Goal: Transaction & Acquisition: Book appointment/travel/reservation

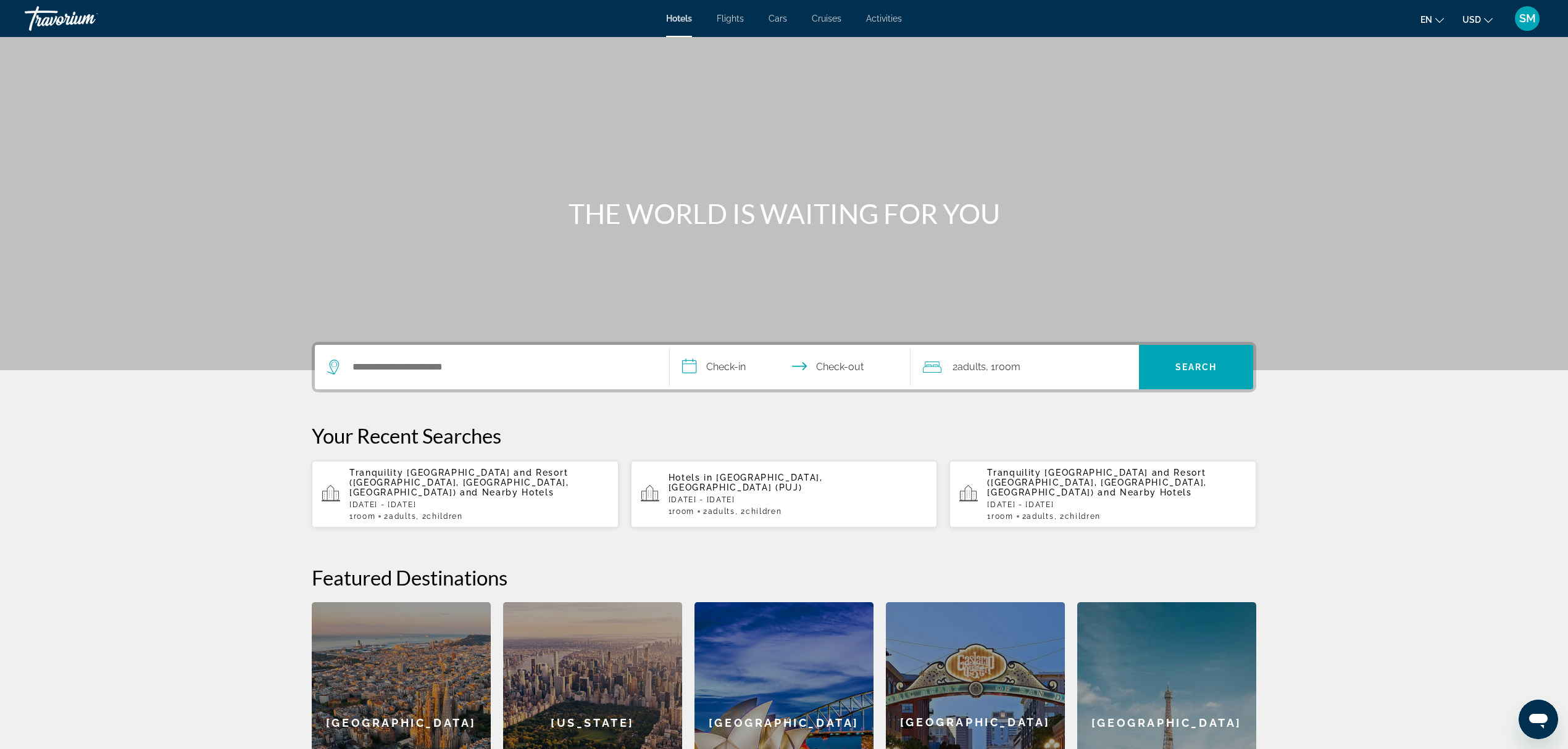
click at [731, 19] on span "Flights" at bounding box center [730, 19] width 27 height 10
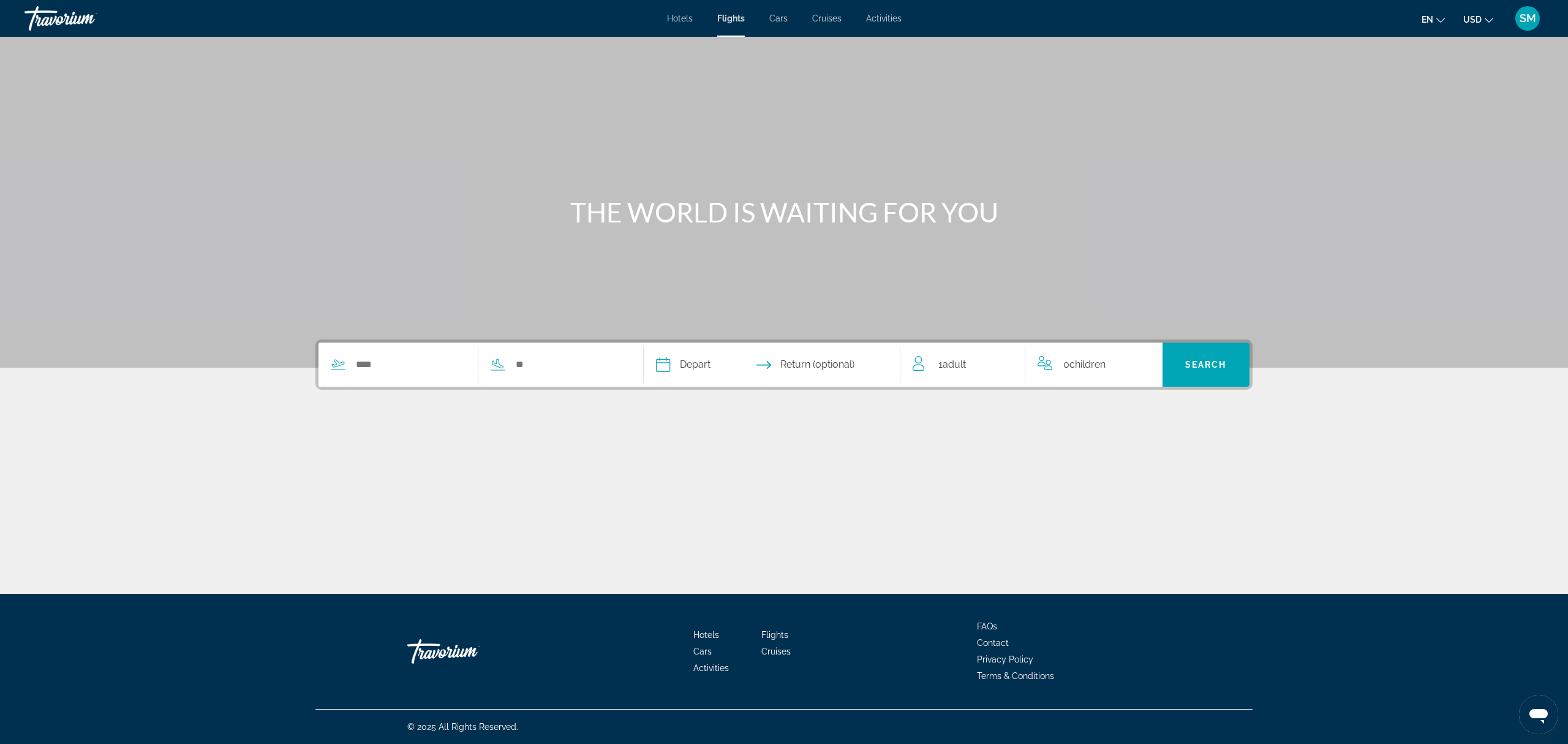
click at [393, 378] on div "Search widget" at bounding box center [472, 365] width 306 height 44
click at [392, 368] on input "Search widget" at bounding box center [410, 365] width 110 height 19
click at [398, 376] on div "Search widget" at bounding box center [472, 365] width 306 height 44
click at [398, 366] on input "Search widget" at bounding box center [410, 365] width 110 height 19
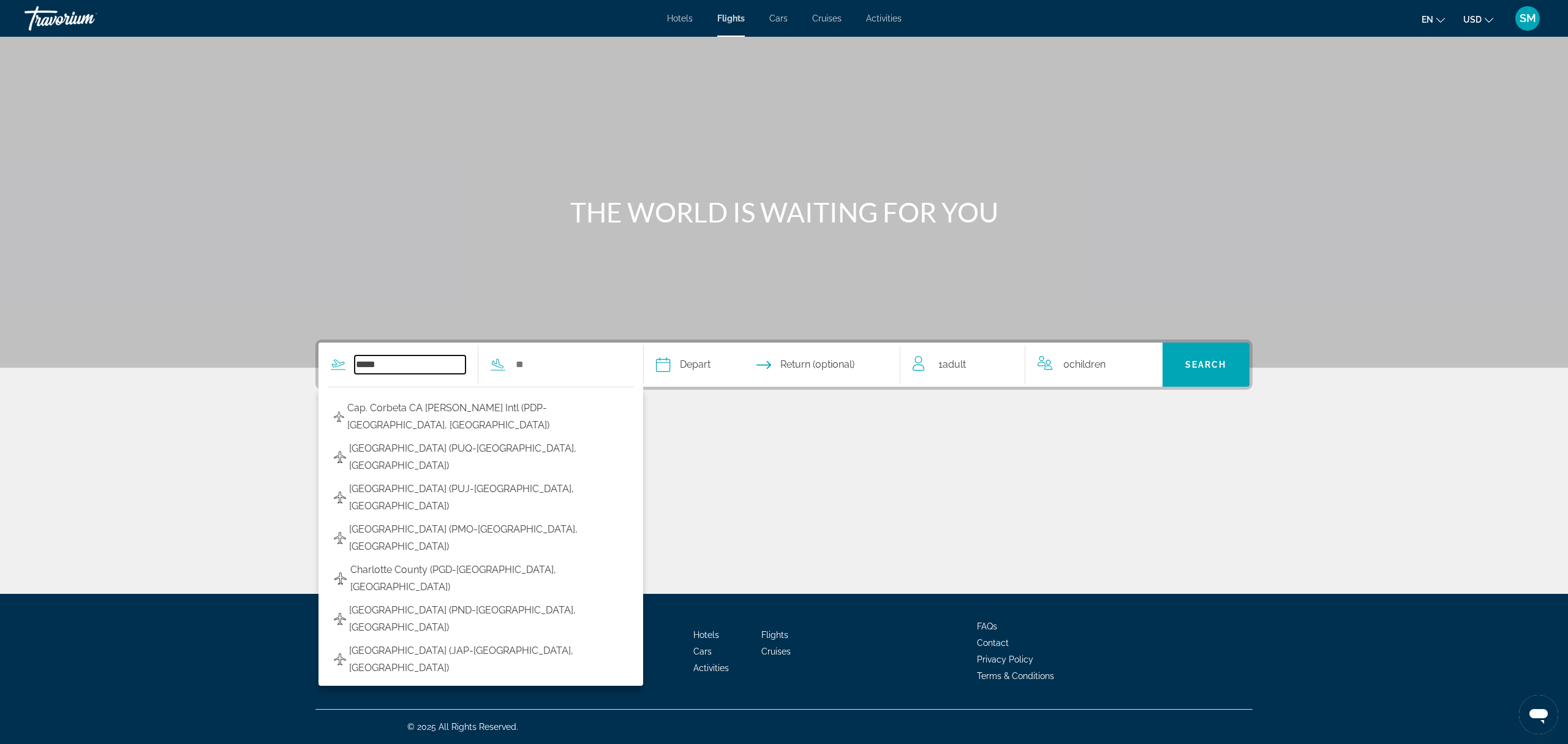
click at [432, 366] on input "*****" at bounding box center [410, 365] width 110 height 19
type input "*"
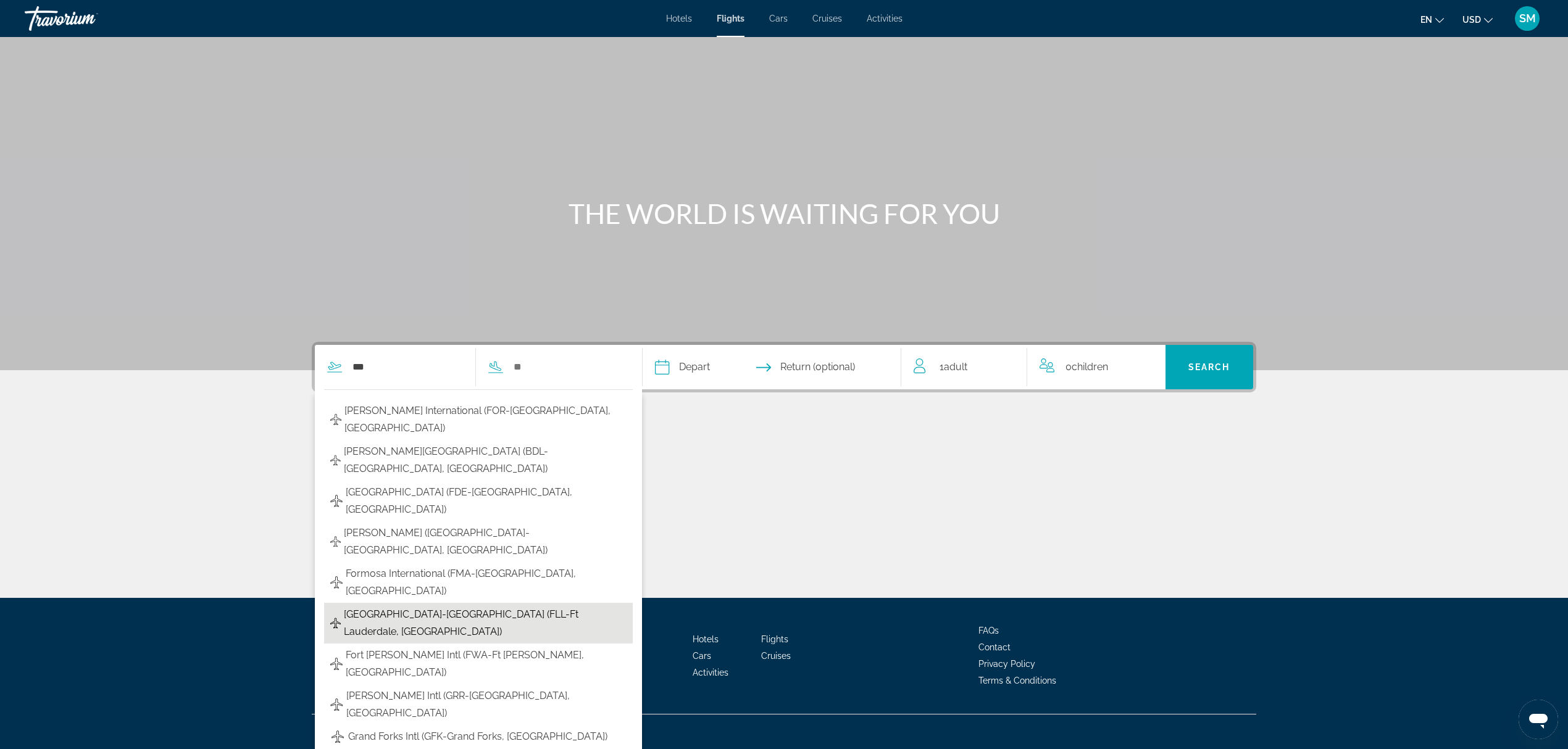
click at [432, 606] on span "[GEOGRAPHIC_DATA]-[GEOGRAPHIC_DATA] (FLL-Ft Lauderdale, [GEOGRAPHIC_DATA])" at bounding box center [486, 623] width 283 height 34
type input "**********"
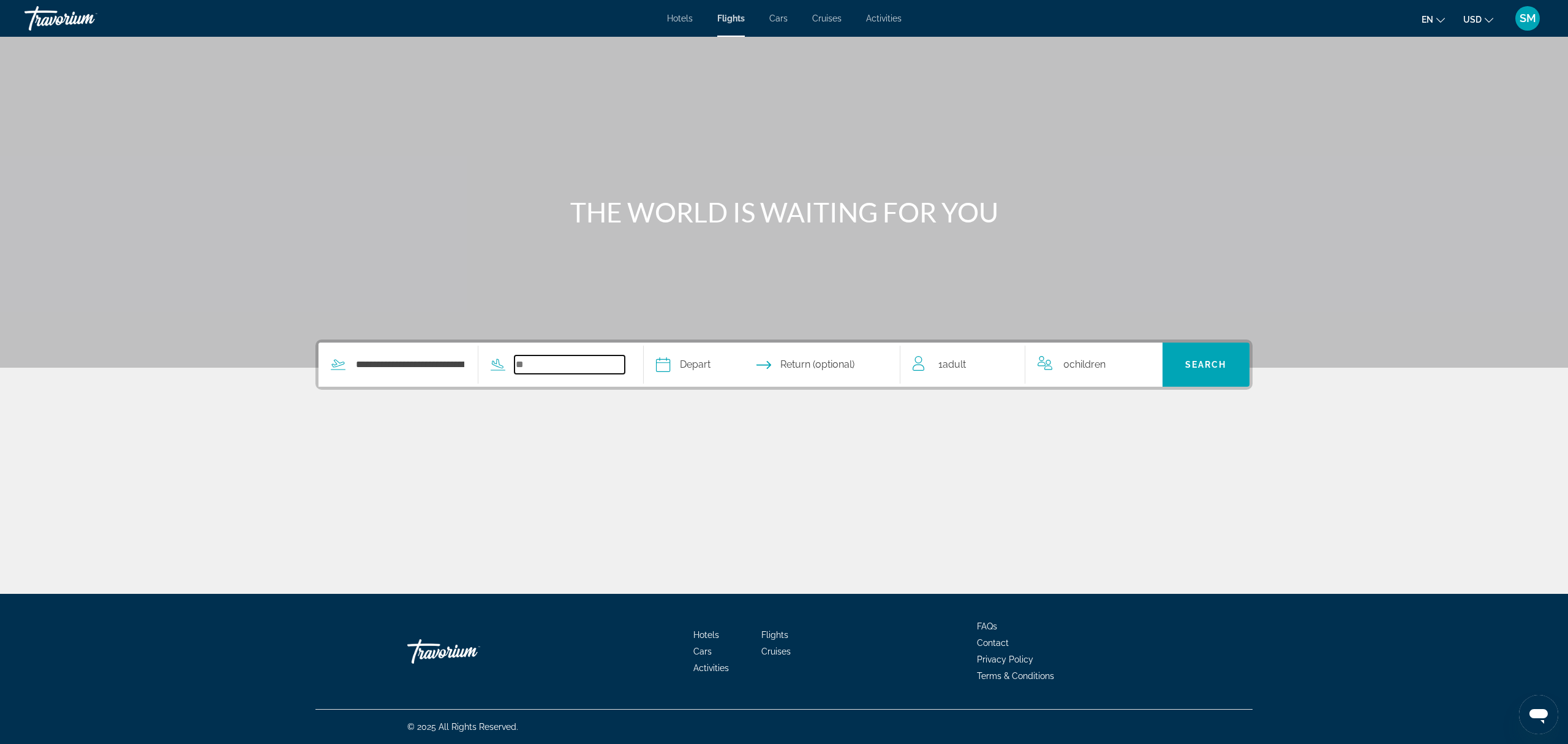
click at [546, 361] on input "Search widget" at bounding box center [570, 365] width 110 height 19
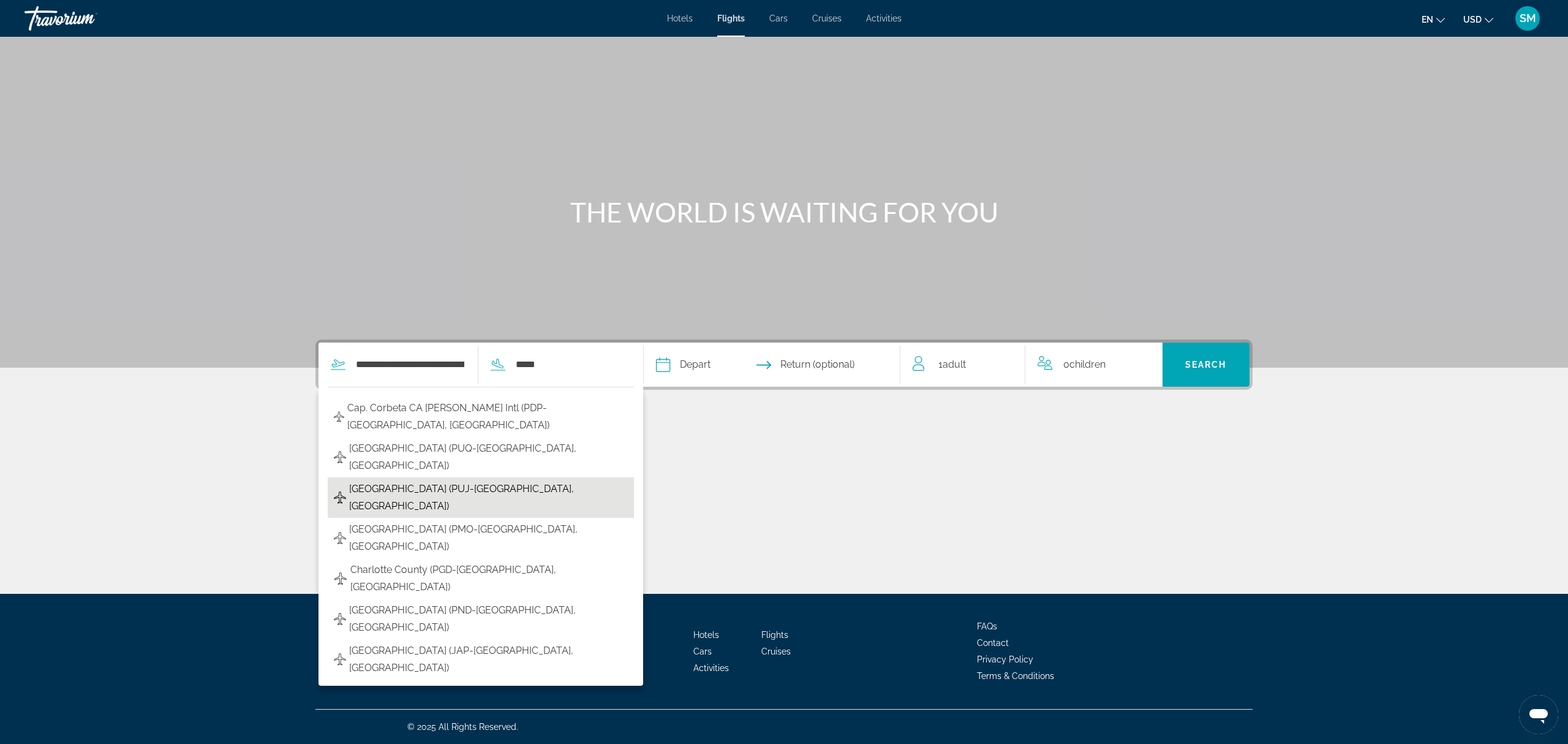
click at [414, 480] on span "[GEOGRAPHIC_DATA] (PUJ-[GEOGRAPHIC_DATA], [GEOGRAPHIC_DATA])" at bounding box center [489, 497] width 279 height 34
type input "**********"
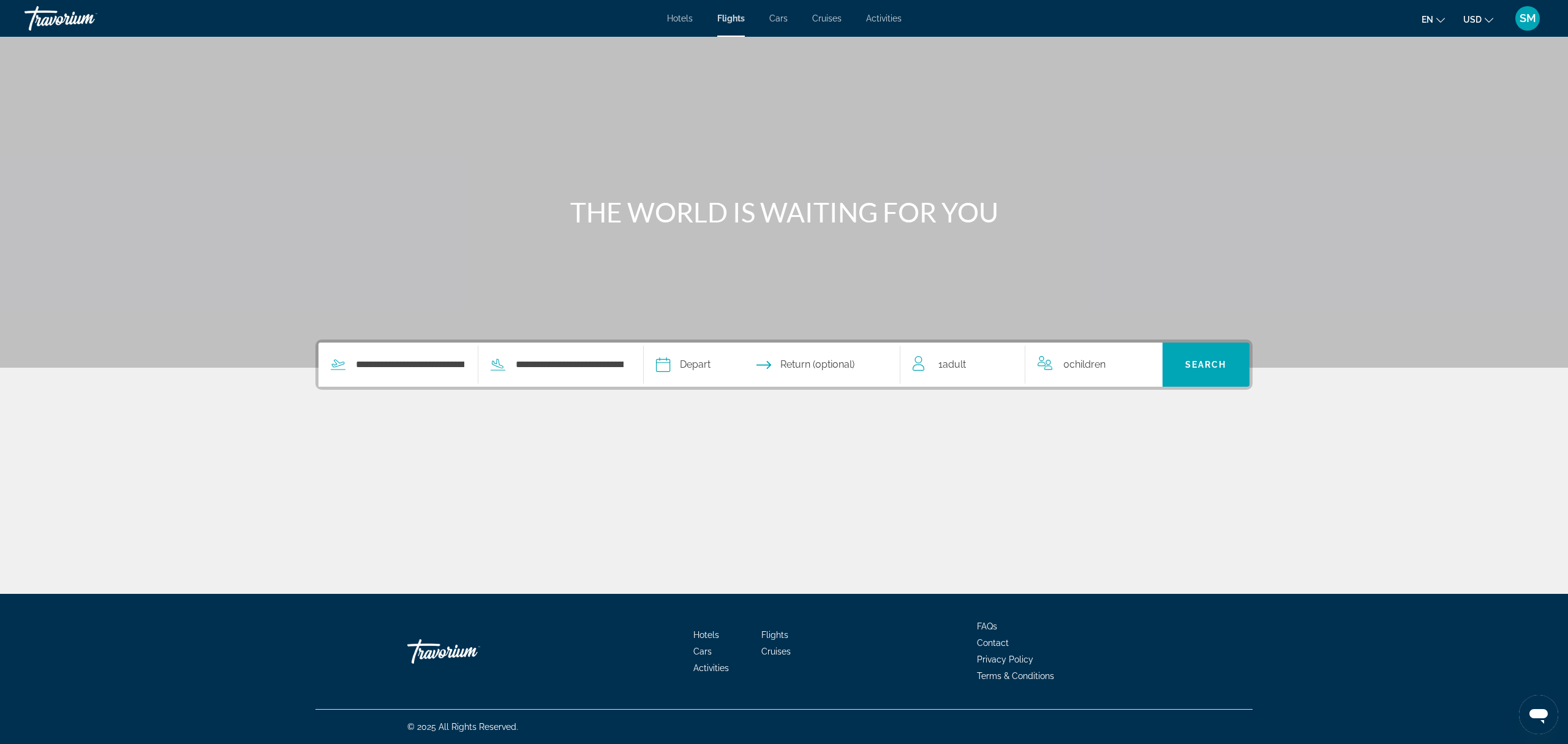
click at [697, 361] on input "Depart date" at bounding box center [716, 366] width 127 height 48
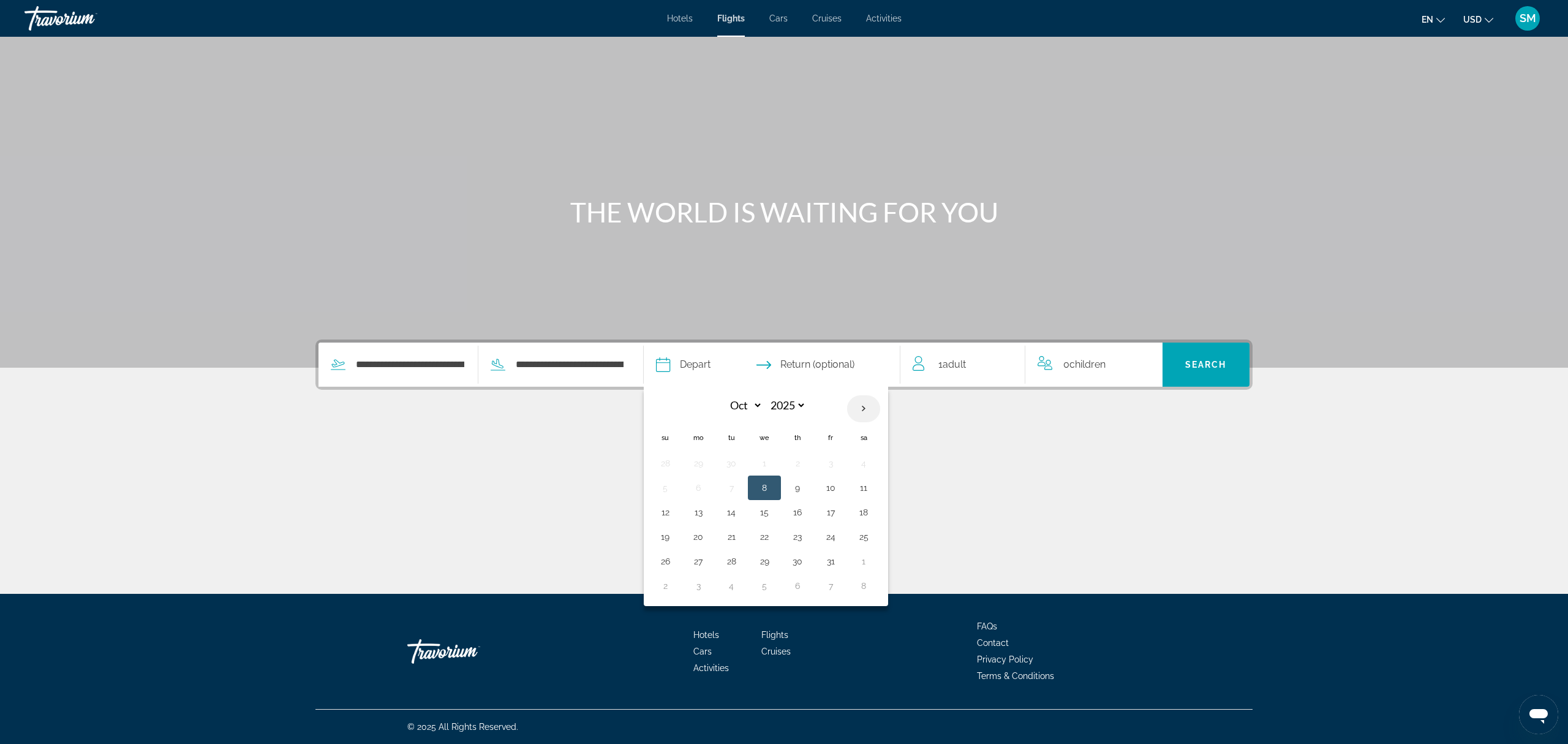
click at [868, 405] on th "Next month" at bounding box center [863, 409] width 33 height 27
select select "*"
select select "****"
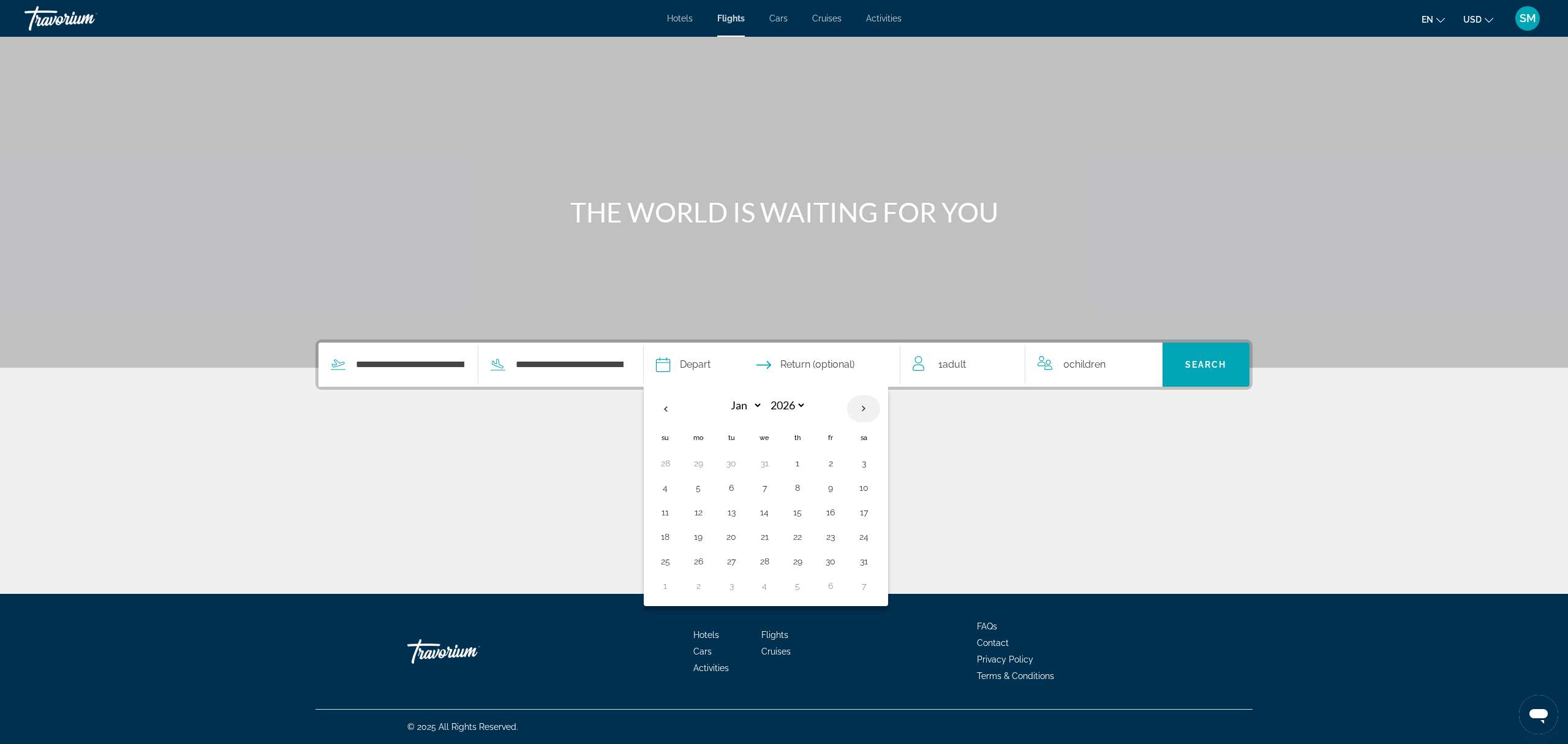
click at [868, 405] on th "Next month" at bounding box center [863, 409] width 33 height 27
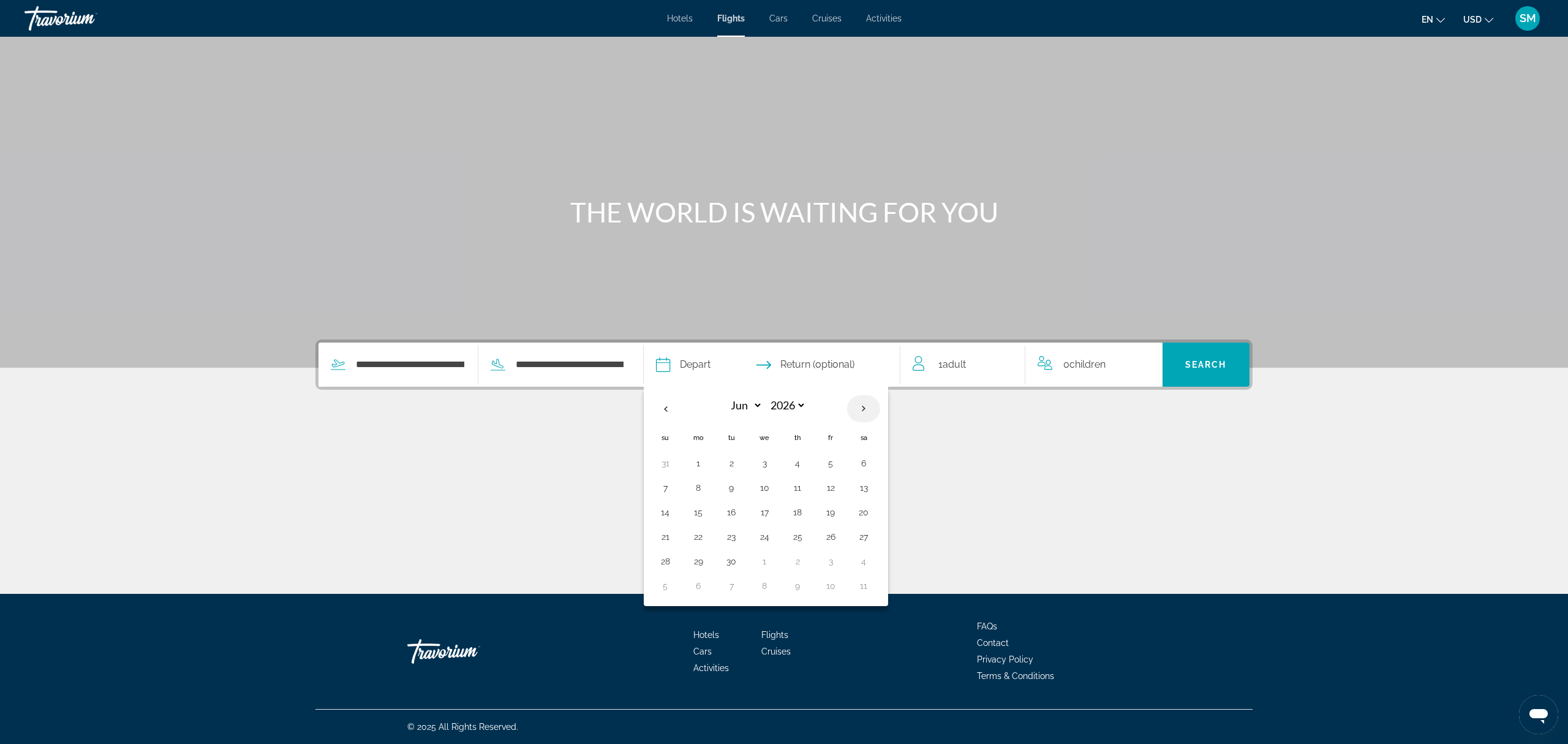
click at [868, 405] on th "Next month" at bounding box center [863, 409] width 33 height 27
select select "*"
click at [832, 491] on button "10" at bounding box center [830, 488] width 20 height 17
type input "**********"
select select "*"
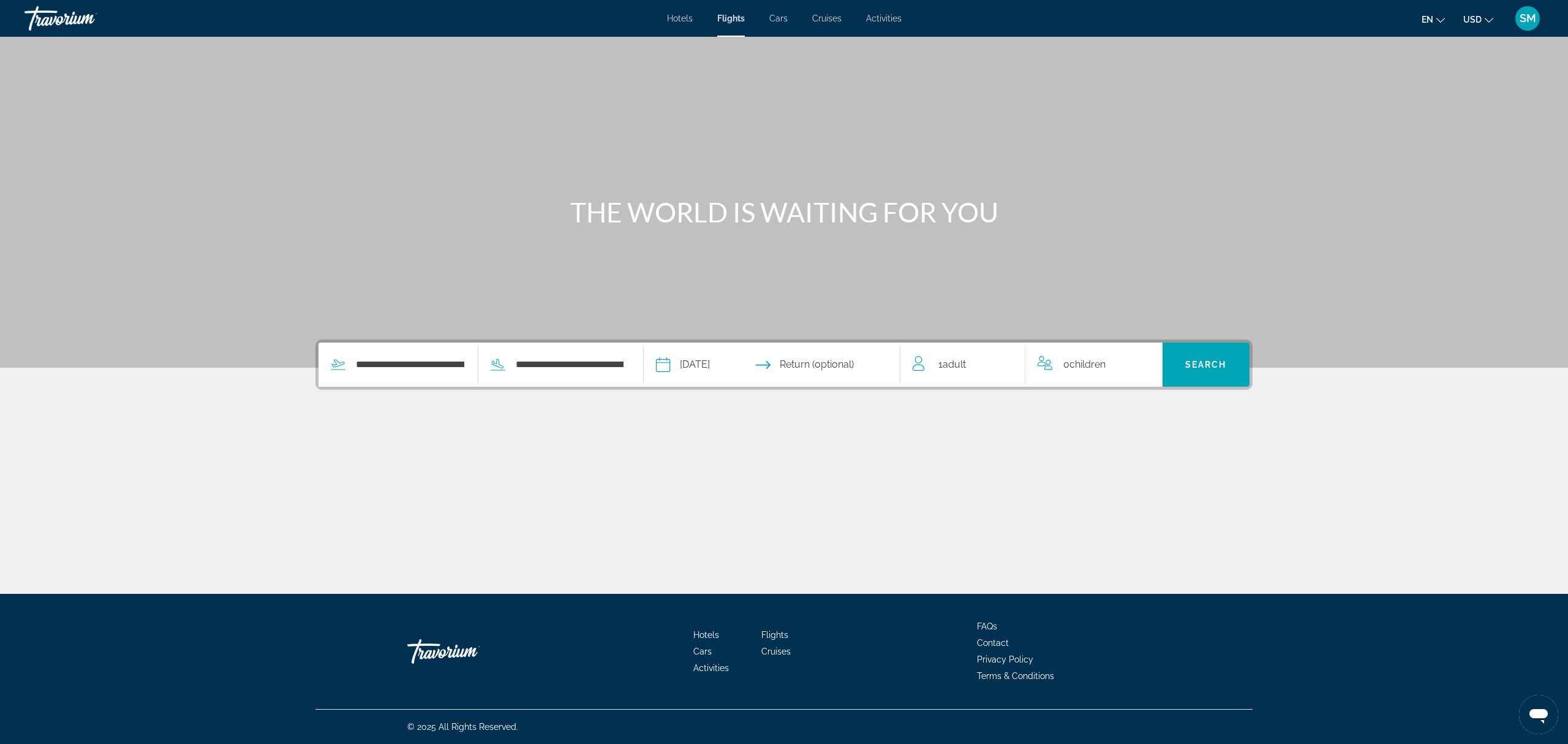
click at [868, 366] on input "Return date" at bounding box center [841, 366] width 127 height 48
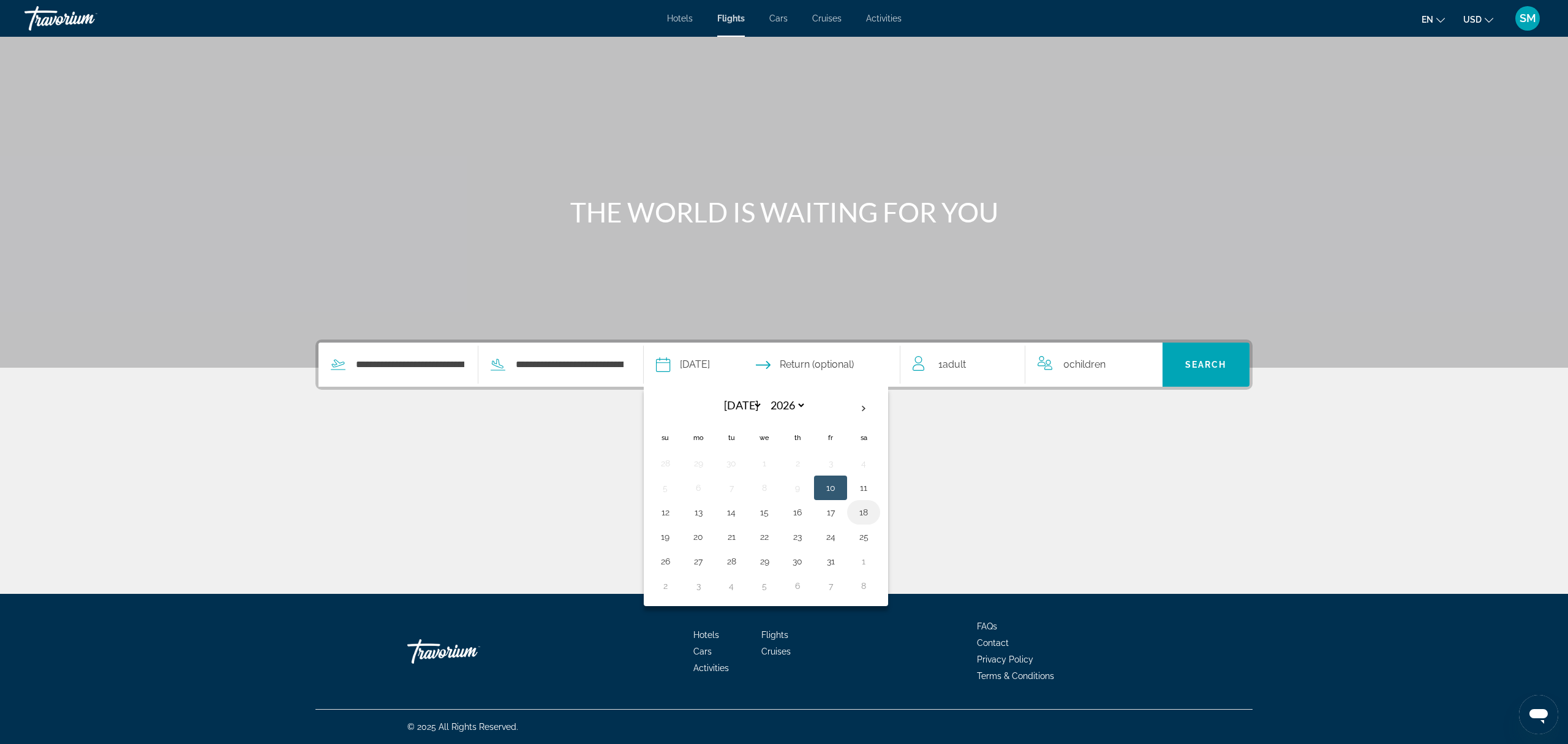
click at [863, 516] on button "18" at bounding box center [863, 513] width 20 height 17
type input "**********"
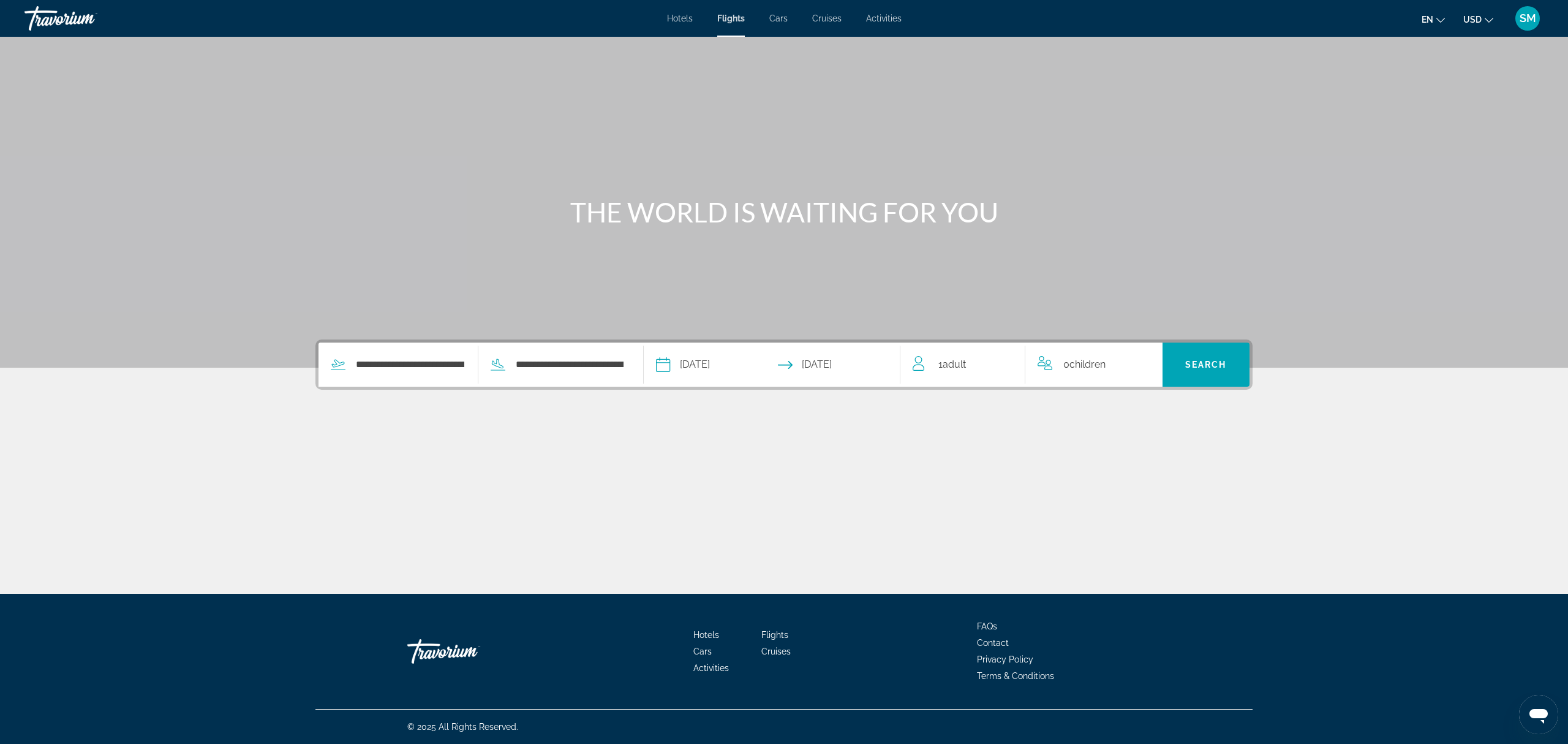
click at [981, 361] on div "1 Adult Adults" at bounding box center [969, 365] width 112 height 17
click at [1006, 357] on icon "Increment adults" at bounding box center [1007, 361] width 11 height 14
click at [1142, 363] on icon "Increment children" at bounding box center [1145, 361] width 11 height 14
click at [1120, 410] on span "Travelers: 2 adults, 1 child" at bounding box center [1091, 410] width 87 height 14
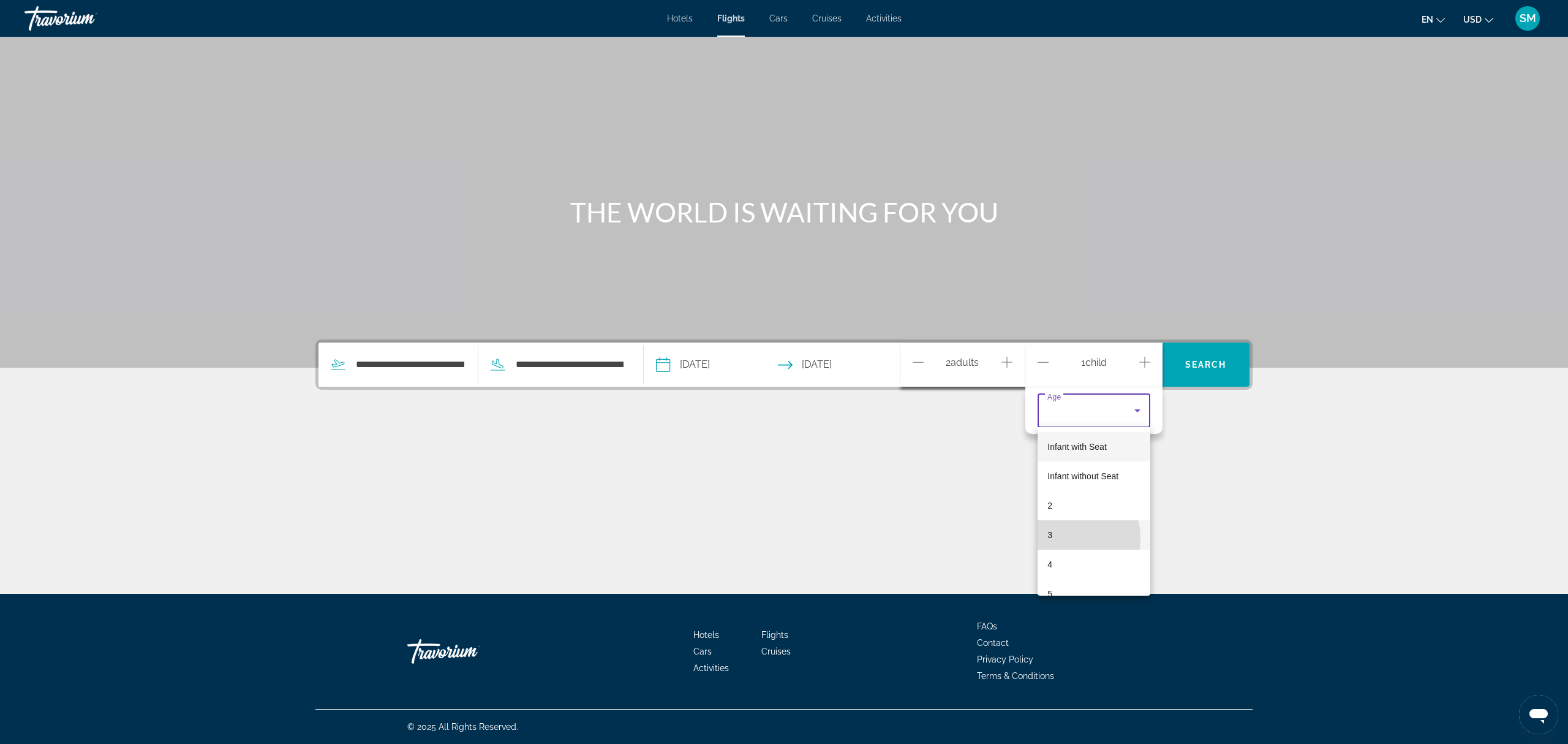
click at [1065, 538] on mat-option "3" at bounding box center [1094, 535] width 113 height 30
click at [1150, 363] on icon "Increment children" at bounding box center [1145, 361] width 11 height 14
click at [1085, 452] on div "Travelers: 2 adults, 2 children" at bounding box center [1095, 445] width 93 height 34
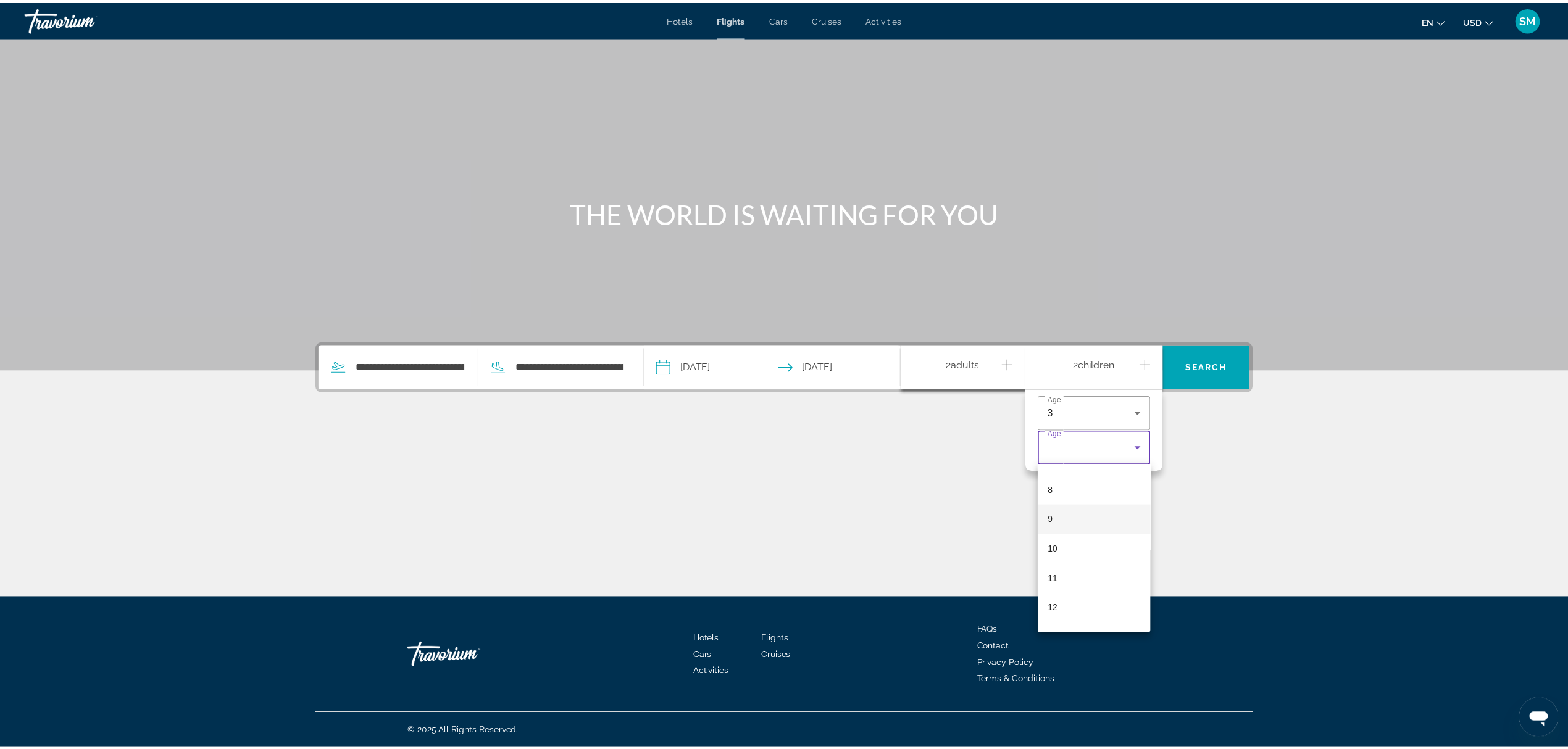
scroll to position [247, 0]
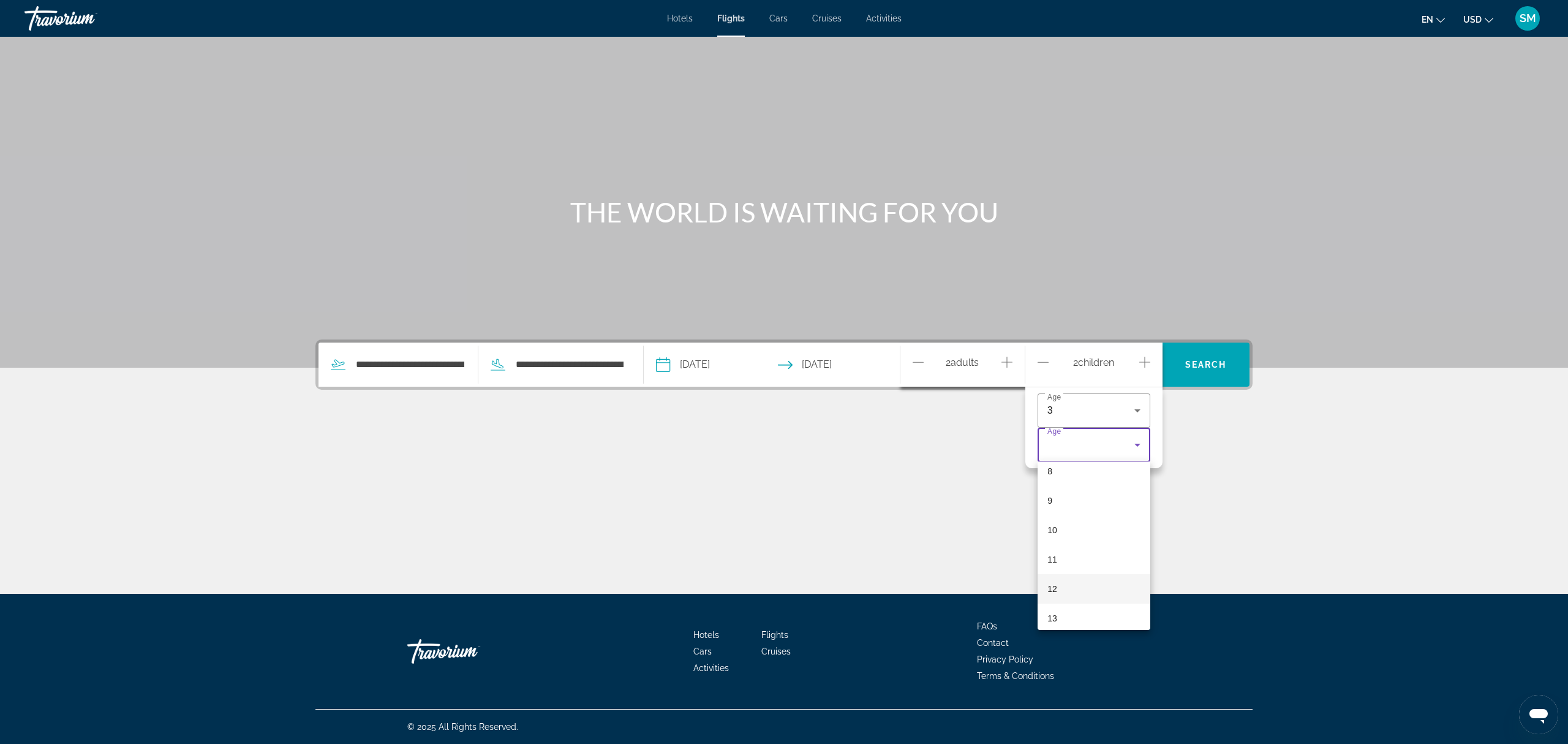
click at [1059, 584] on mat-option "12" at bounding box center [1094, 588] width 113 height 30
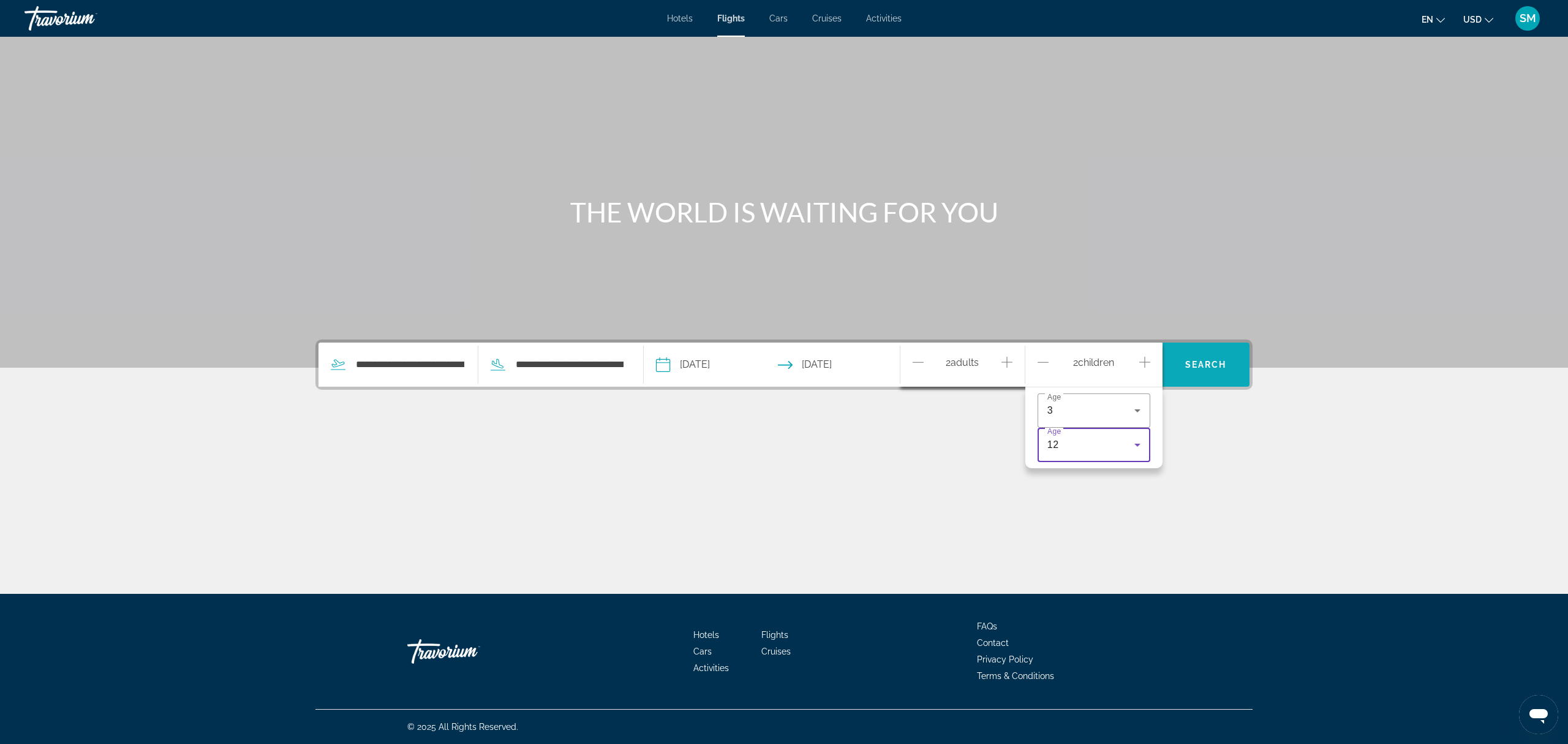
click at [1204, 363] on span "Search" at bounding box center [1206, 365] width 42 height 10
